Goal: Find specific page/section: Find specific page/section

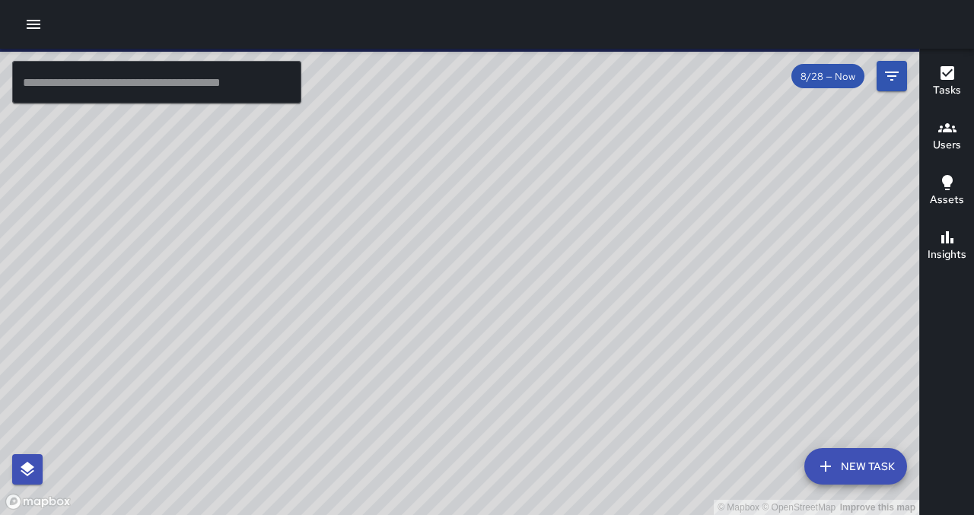
click at [146, 89] on input "text" at bounding box center [156, 82] width 289 height 43
click at [99, 83] on input "text" at bounding box center [156, 82] width 289 height 43
click at [36, 21] on icon "button" at bounding box center [33, 24] width 18 height 18
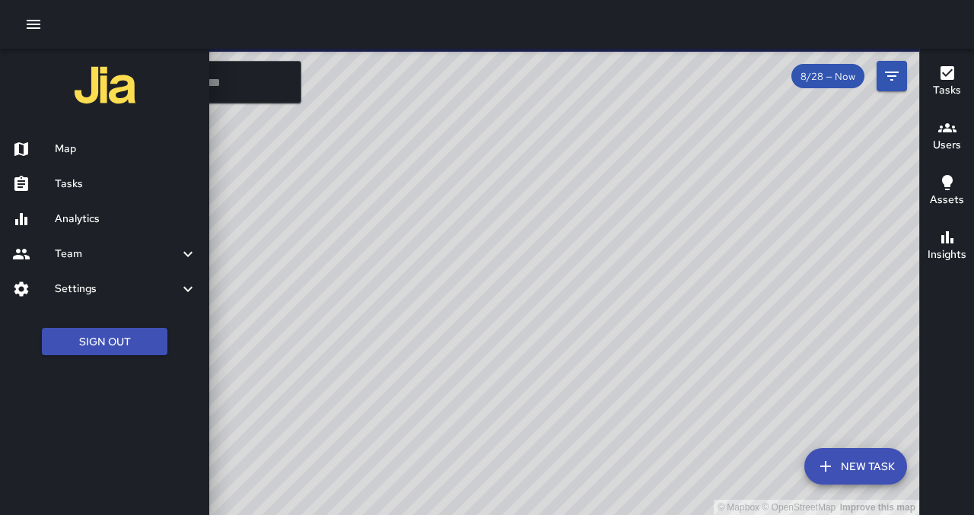
click at [229, 166] on div at bounding box center [487, 257] width 974 height 515
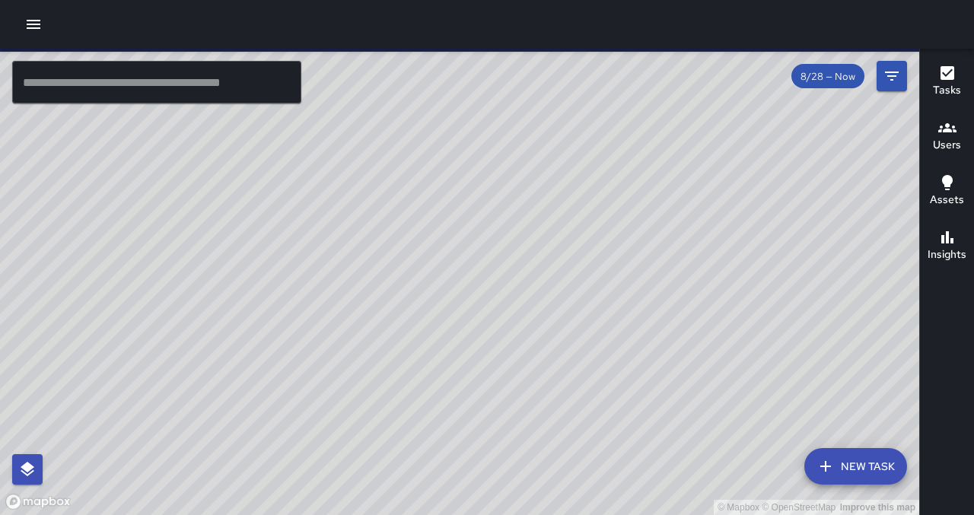
click at [176, 84] on input "text" at bounding box center [156, 82] width 289 height 43
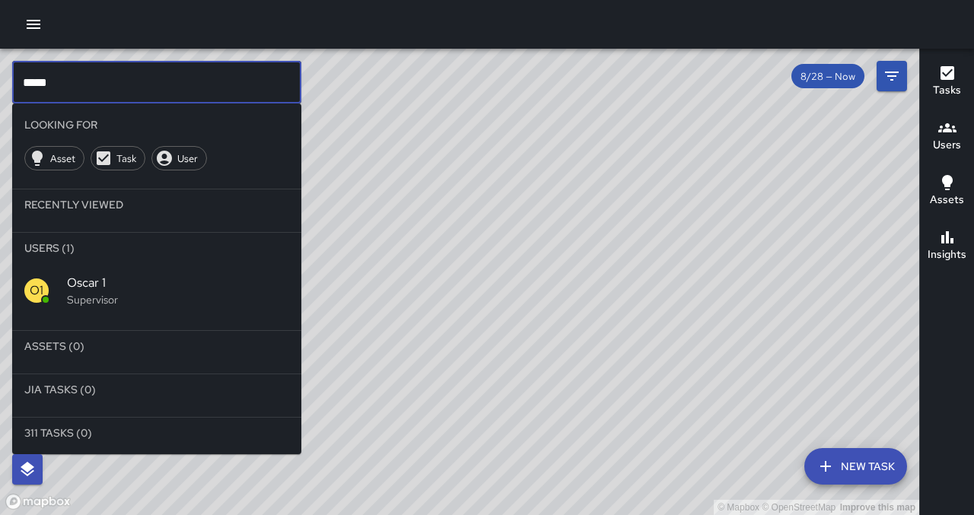
type input "*****"
click at [108, 304] on p "Supervisor" at bounding box center [178, 299] width 222 height 15
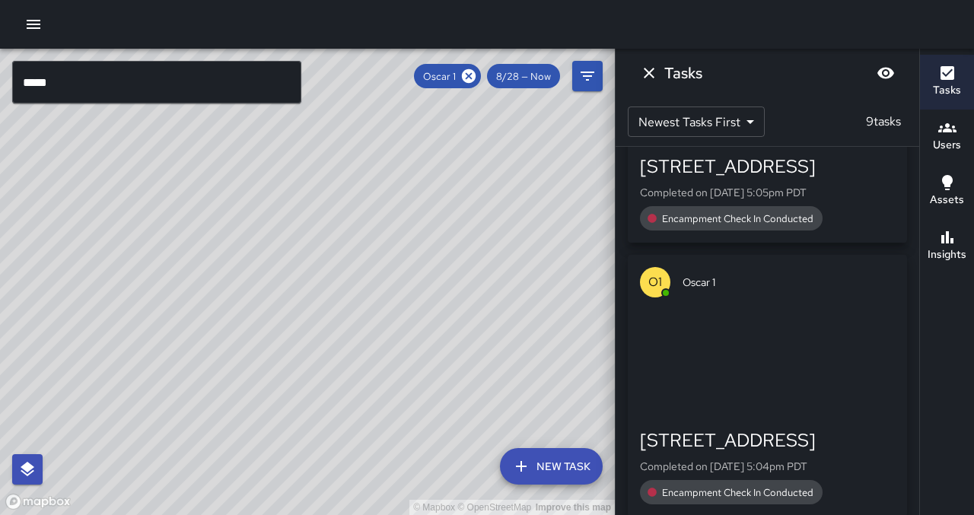
scroll to position [210, 0]
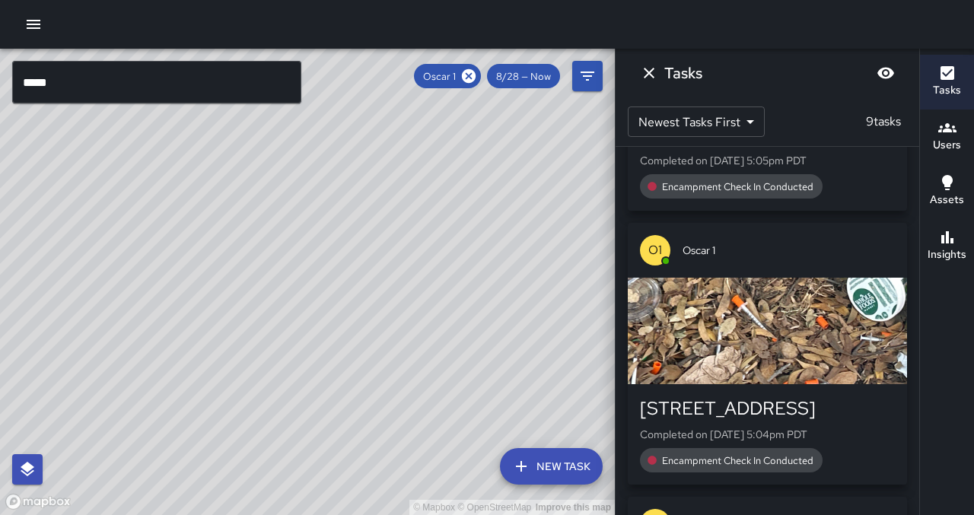
click at [758, 318] on div "button" at bounding box center [767, 331] width 279 height 106
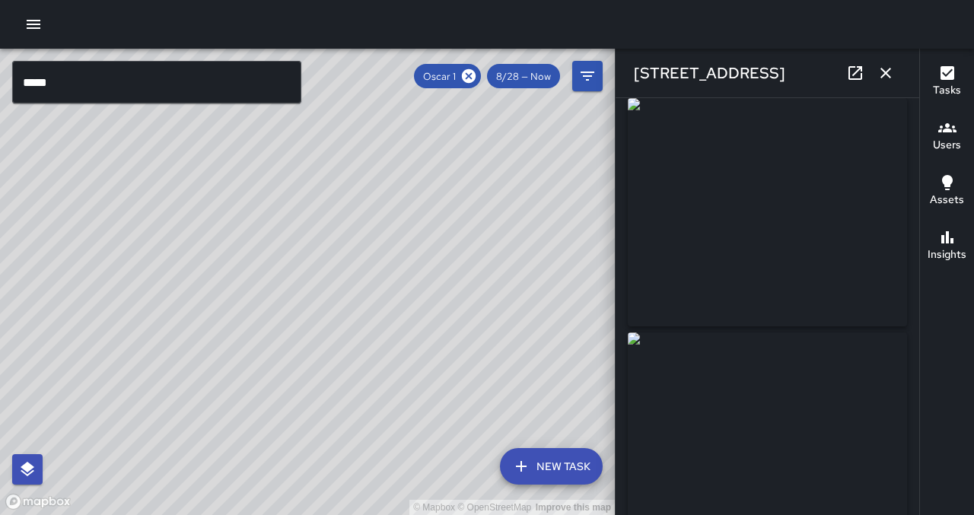
scroll to position [0, 0]
click at [891, 75] on icon "button" at bounding box center [885, 73] width 18 height 18
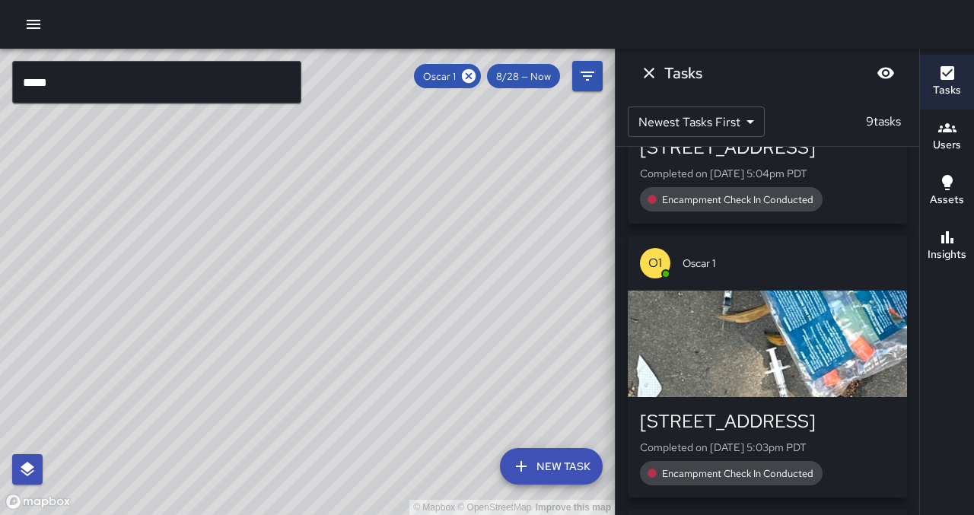
scroll to position [478, 0]
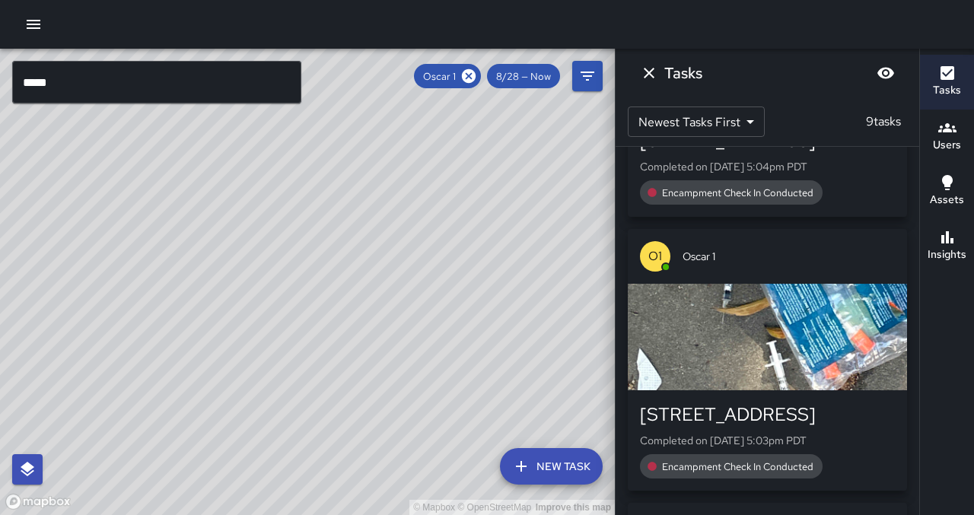
click at [732, 336] on div "button" at bounding box center [767, 337] width 279 height 106
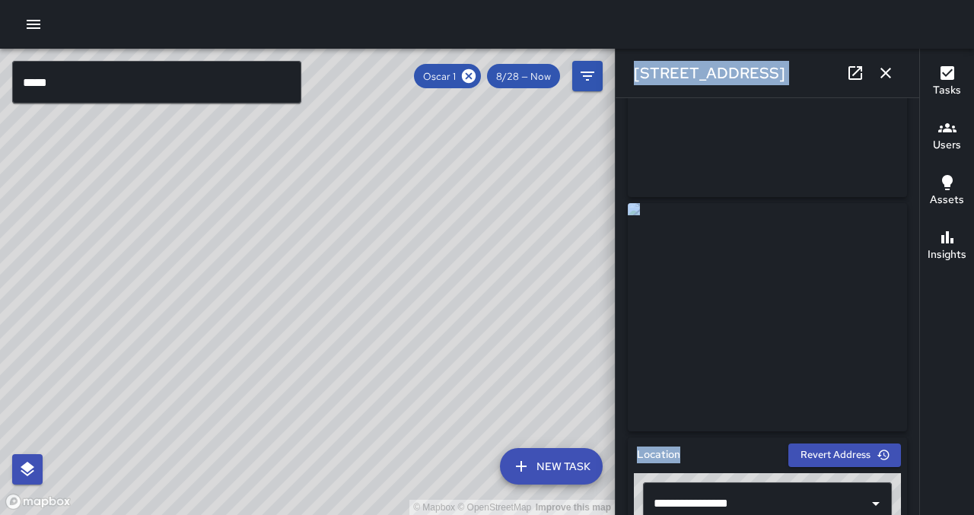
scroll to position [149, 0]
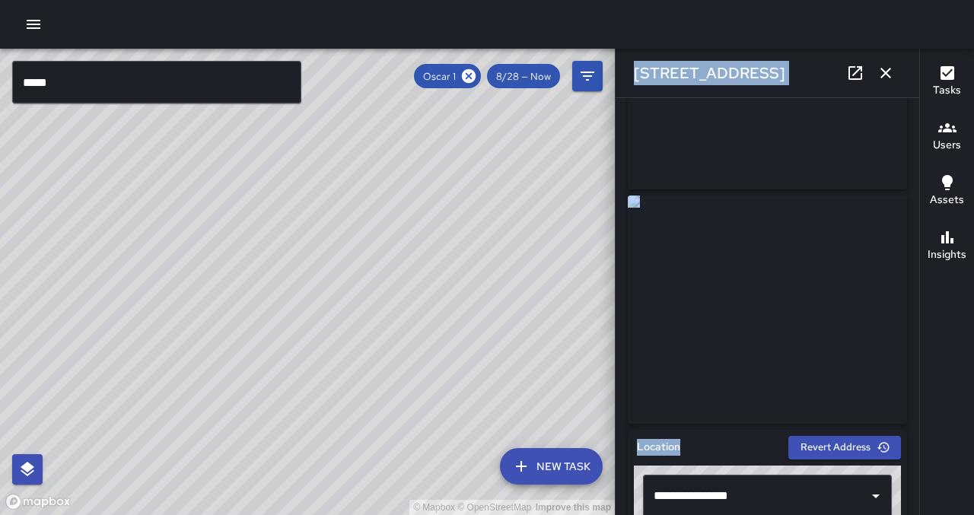
click at [890, 72] on icon "button" at bounding box center [885, 73] width 18 height 18
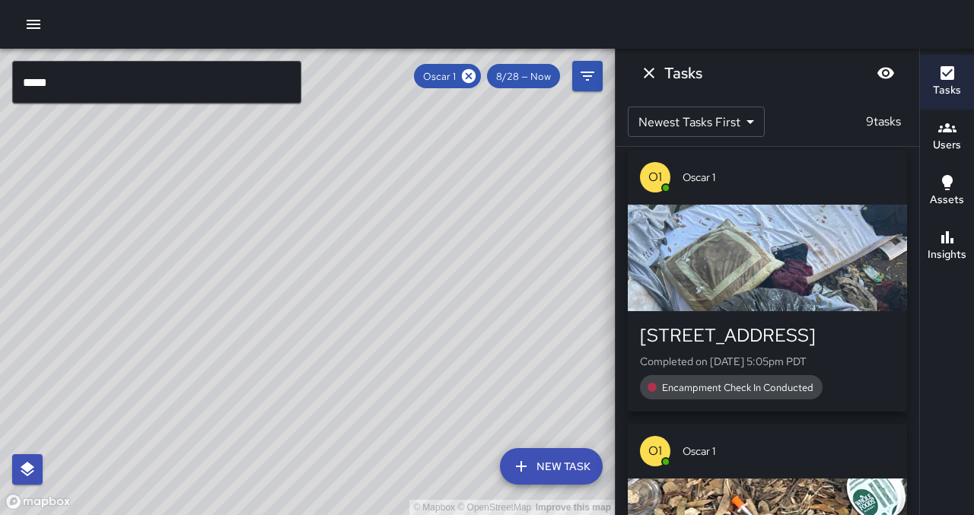
scroll to position [0, 0]
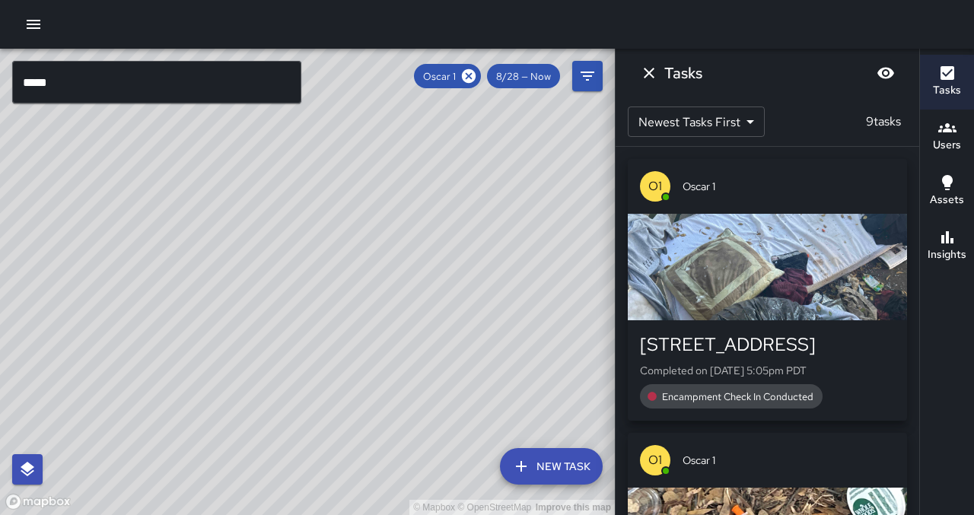
click at [748, 297] on div "button" at bounding box center [767, 267] width 279 height 106
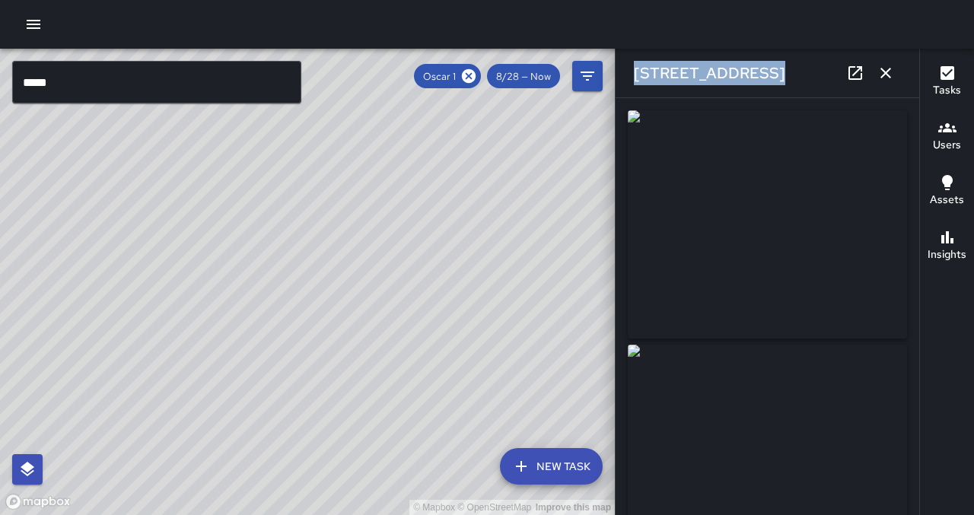
click at [889, 70] on icon "button" at bounding box center [885, 73] width 18 height 18
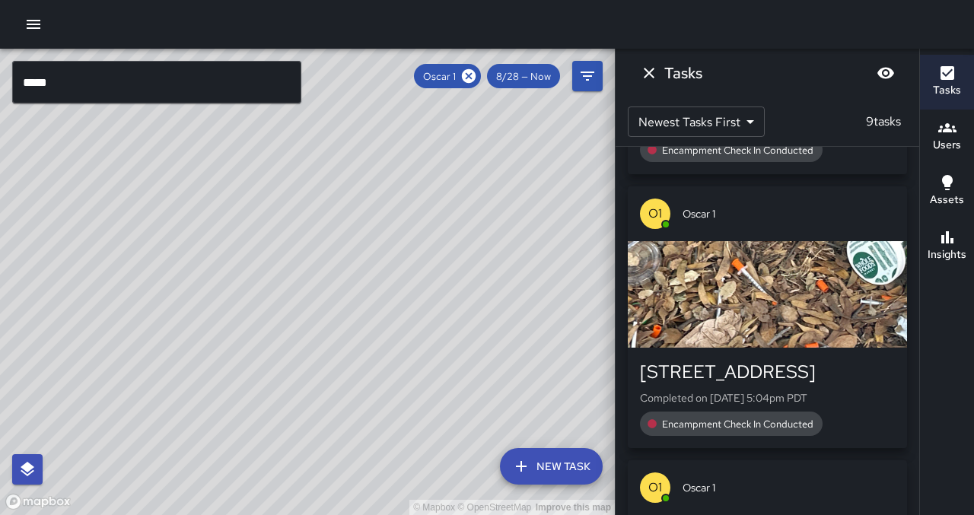
scroll to position [250, 0]
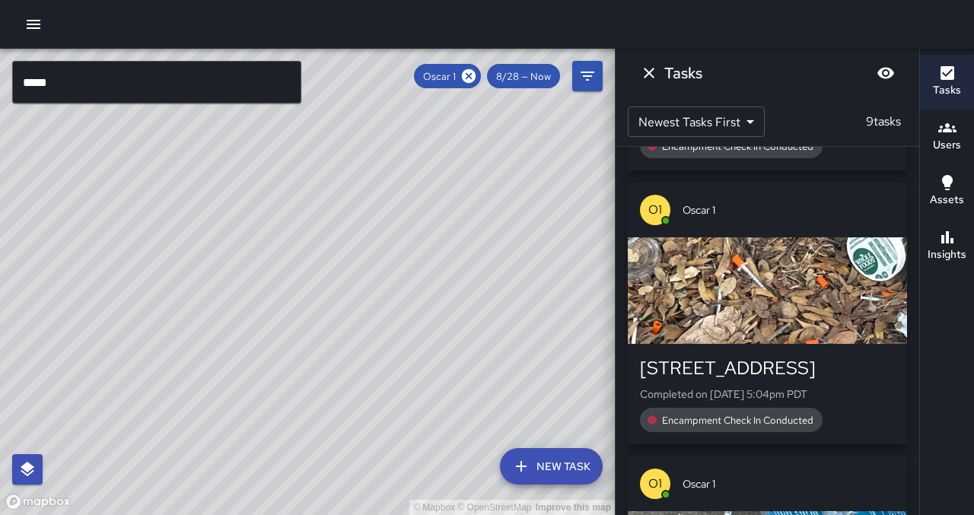
click at [795, 294] on div "button" at bounding box center [767, 290] width 279 height 106
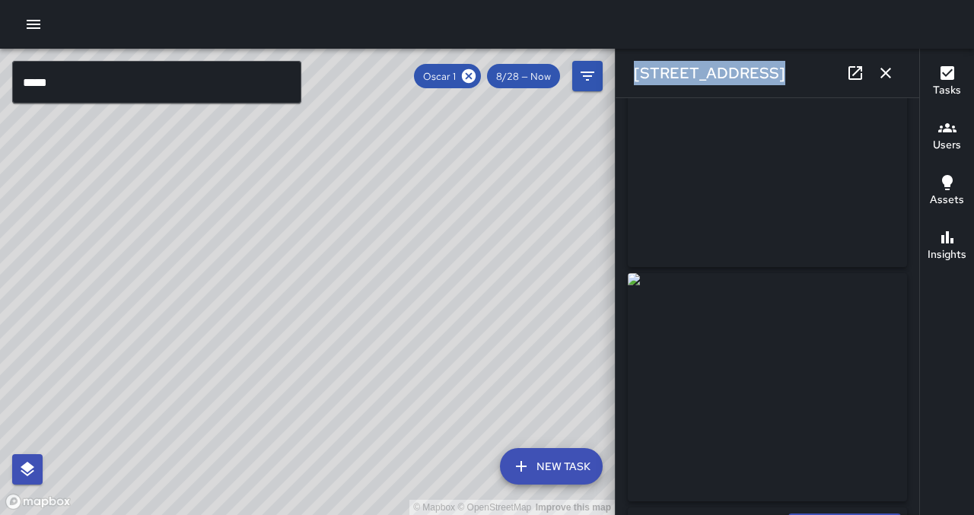
scroll to position [71, 0]
click at [885, 78] on icon "button" at bounding box center [885, 73] width 18 height 18
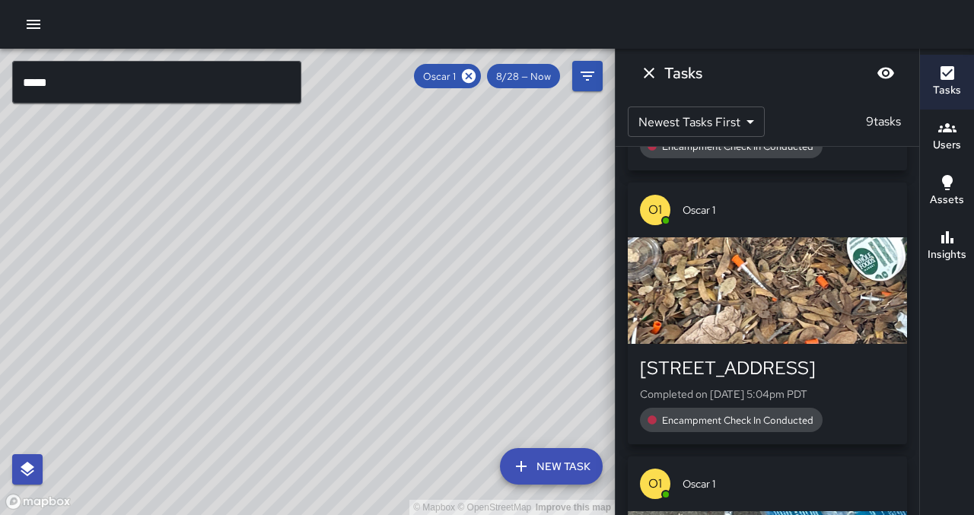
click at [480, 14] on div at bounding box center [487, 24] width 974 height 49
